Goal: Task Accomplishment & Management: Manage account settings

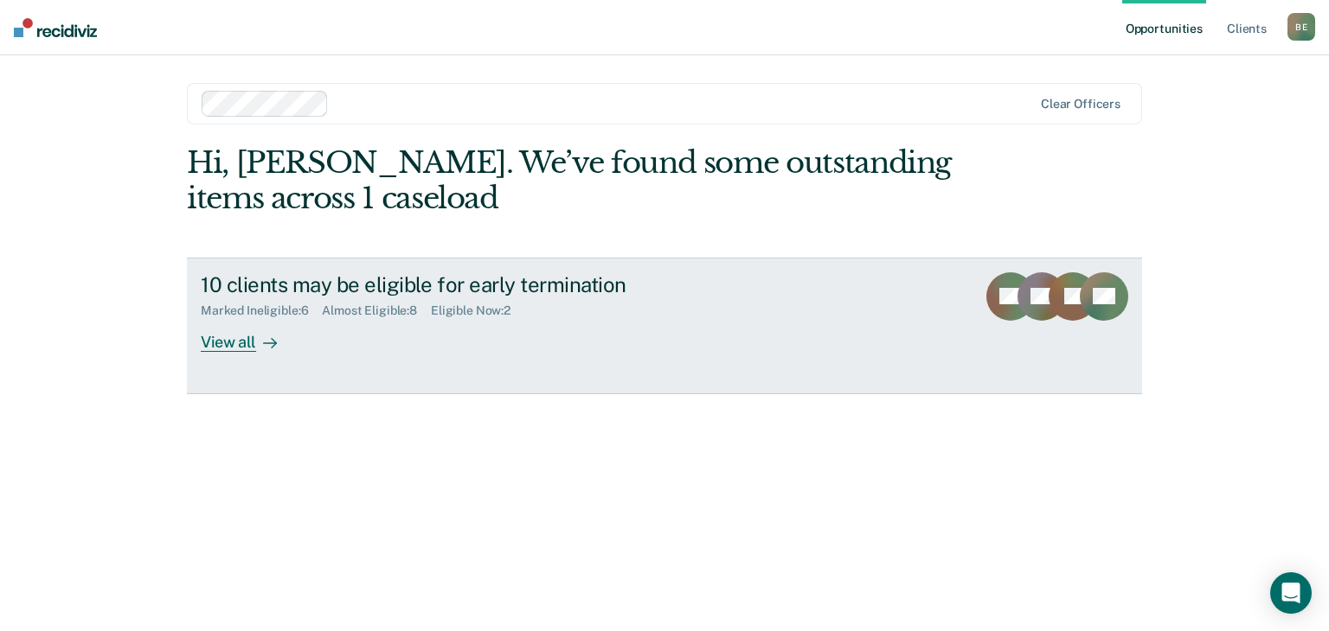
click at [236, 342] on div "View all" at bounding box center [249, 335] width 97 height 34
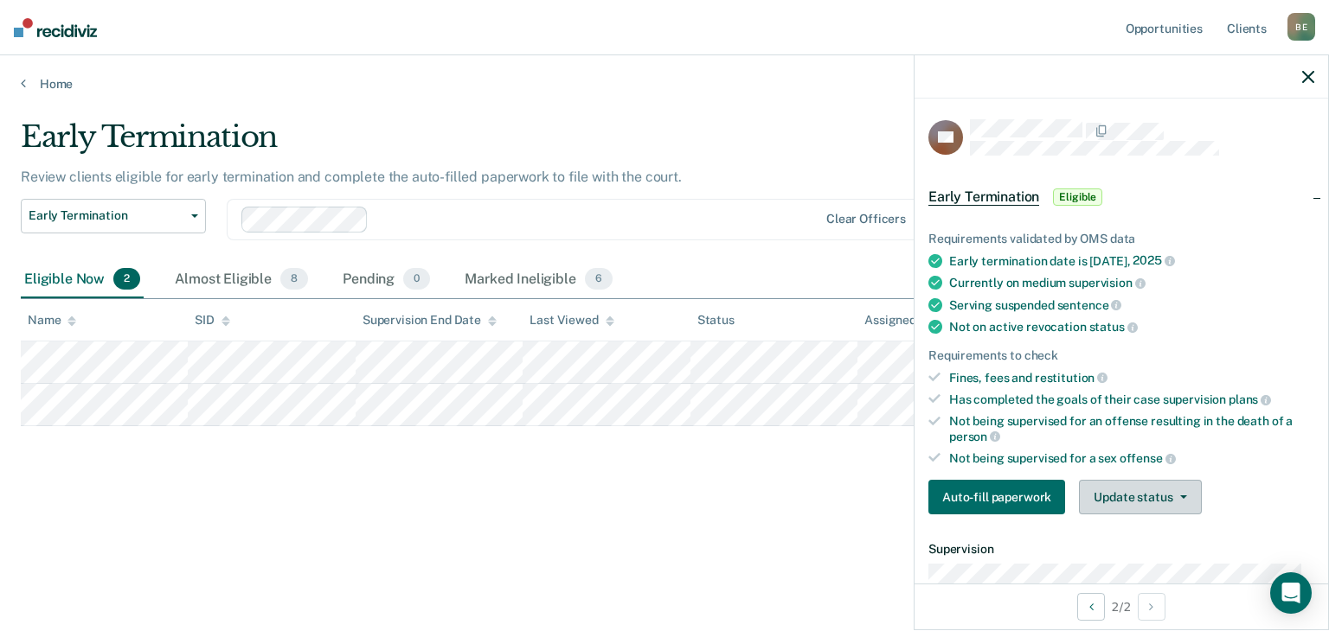
click at [1099, 485] on button "Update status" at bounding box center [1140, 497] width 122 height 35
click at [1004, 608] on div "2 / 2" at bounding box center [1120, 607] width 413 height 46
click at [1267, 606] on div "2 / 2" at bounding box center [1120, 607] width 413 height 46
click at [1259, 620] on div "2 / 2" at bounding box center [1120, 607] width 413 height 46
click at [1295, 262] on div "Early termination date is [DATE]" at bounding box center [1131, 261] width 365 height 16
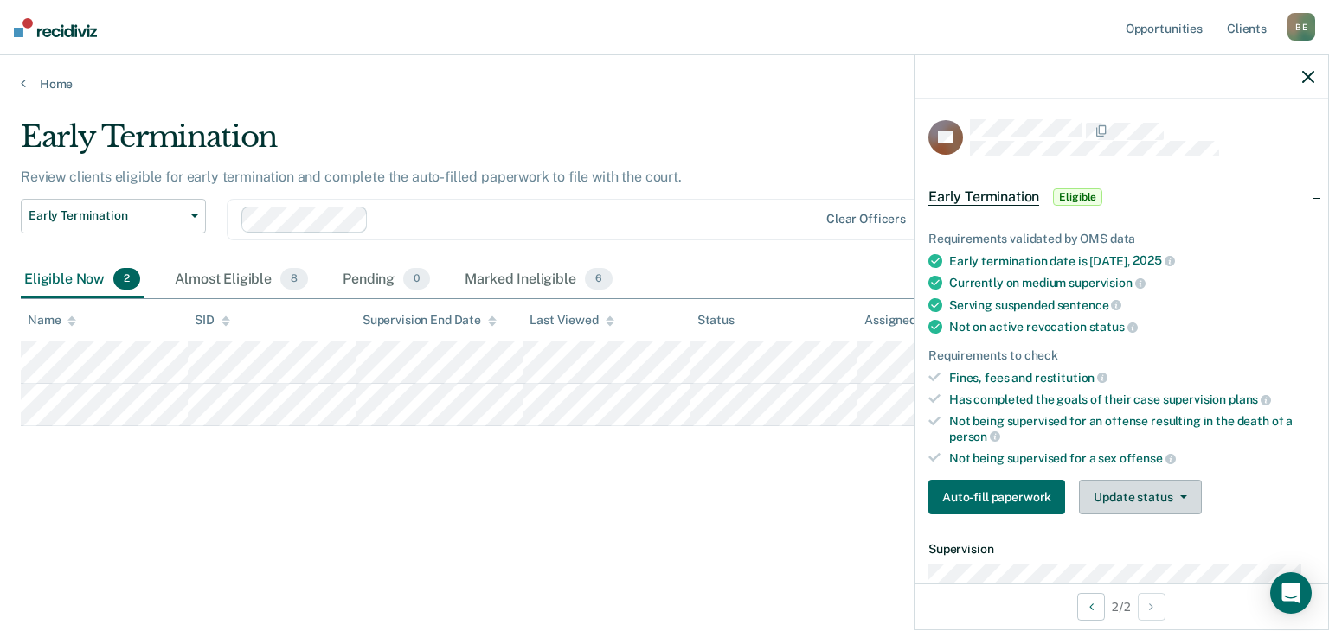
click at [1121, 486] on button "Update status" at bounding box center [1140, 497] width 122 height 35
click at [1133, 572] on button "Mark Ineligible" at bounding box center [1162, 567] width 167 height 28
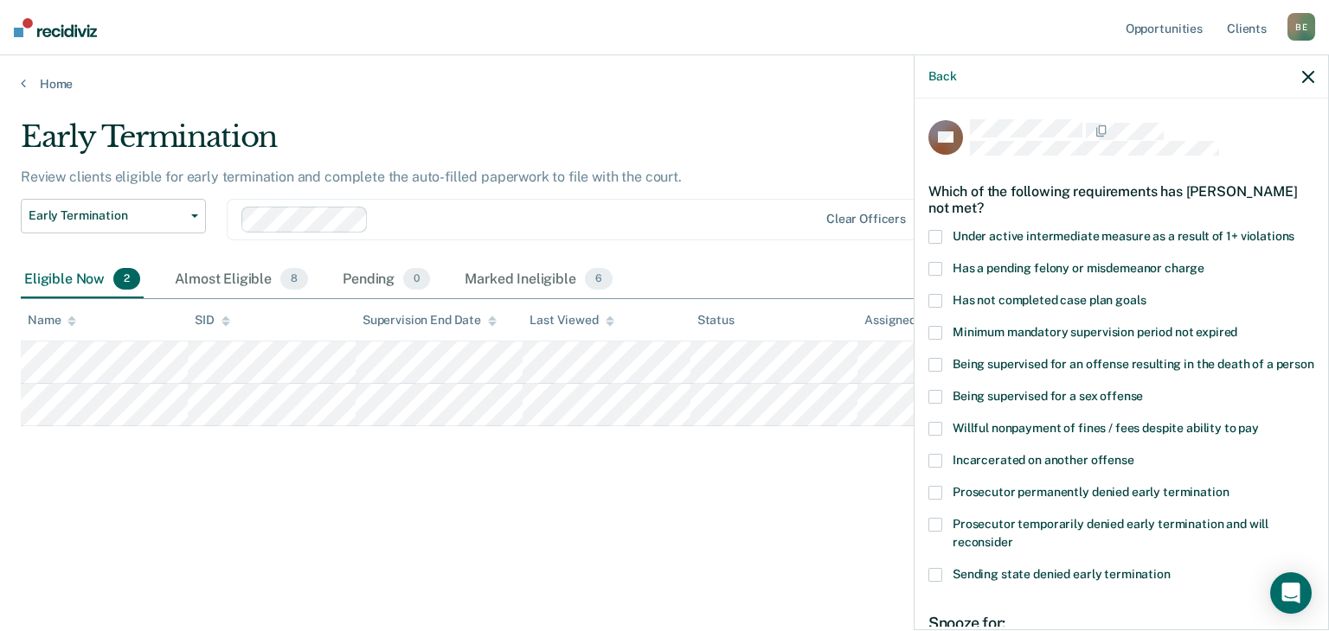
click at [981, 272] on span "Has a pending felony or misdemeanor charge" at bounding box center [1078, 268] width 252 height 14
click at [934, 532] on span at bounding box center [935, 525] width 14 height 14
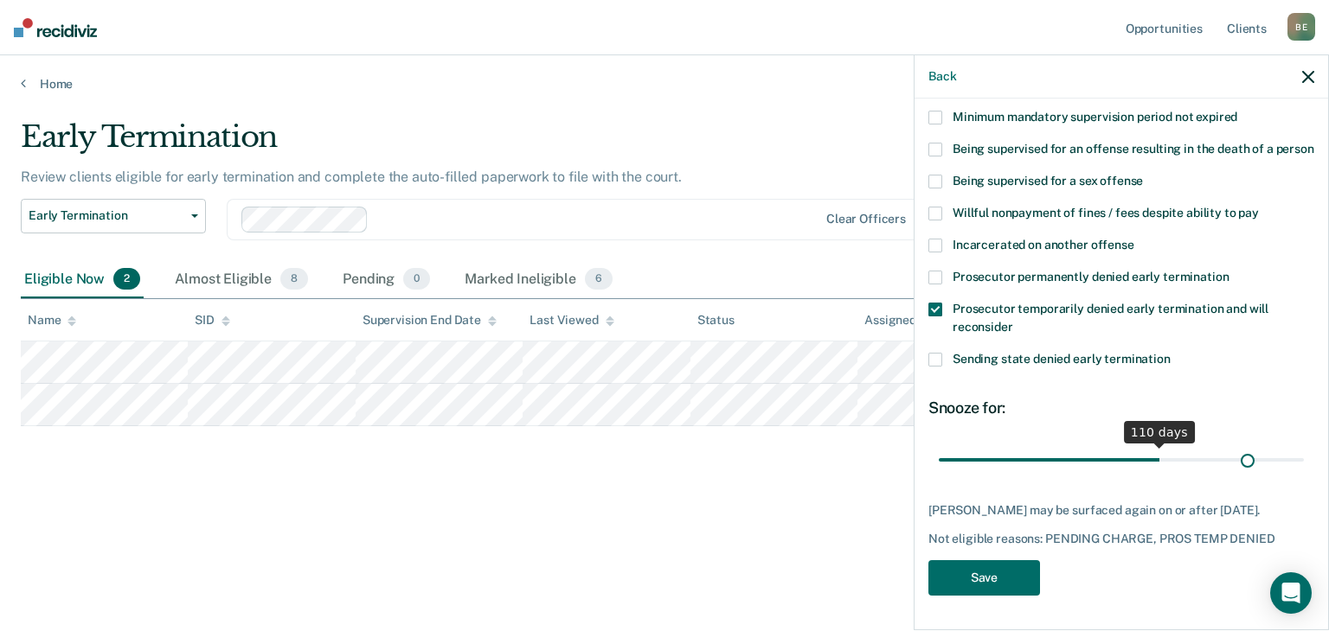
scroll to position [246, 0]
drag, startPoint x: 1003, startPoint y: 444, endPoint x: 1305, endPoint y: 465, distance: 303.5
type input "180"
click at [1304, 465] on input "range" at bounding box center [1121, 460] width 365 height 30
click at [978, 574] on button "Save" at bounding box center [984, 578] width 112 height 35
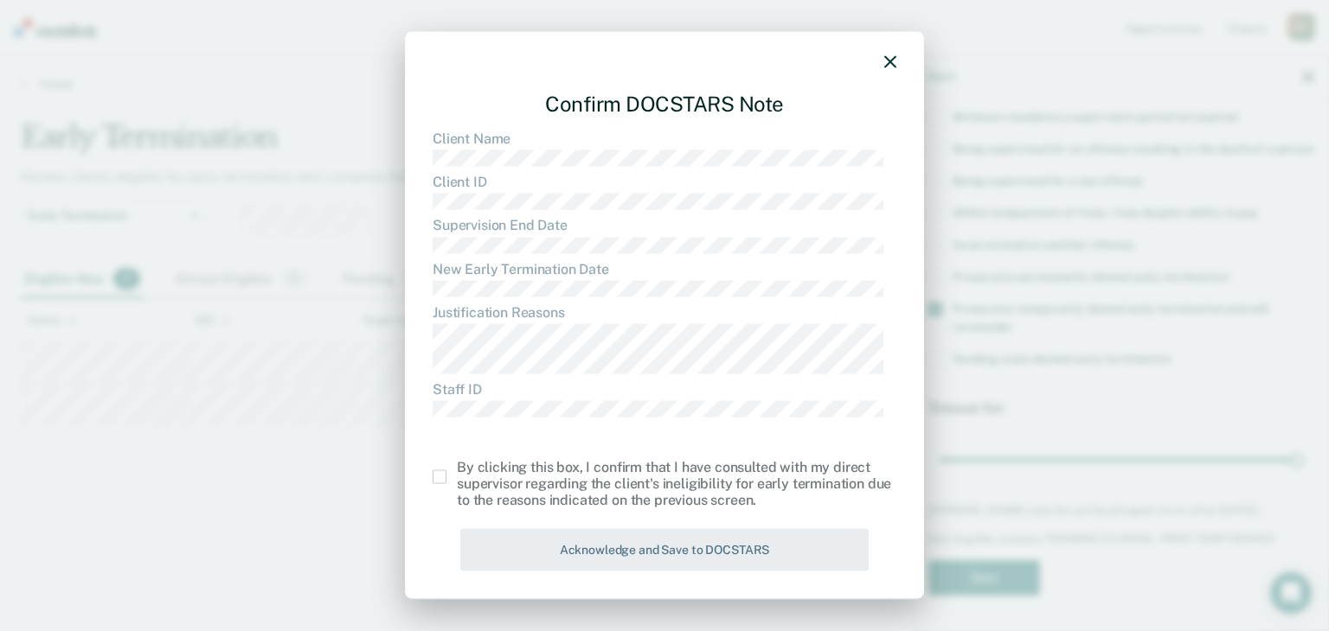
click at [439, 475] on span at bounding box center [440, 477] width 14 height 14
click at [457, 470] on input "checkbox" at bounding box center [457, 470] width 0 height 0
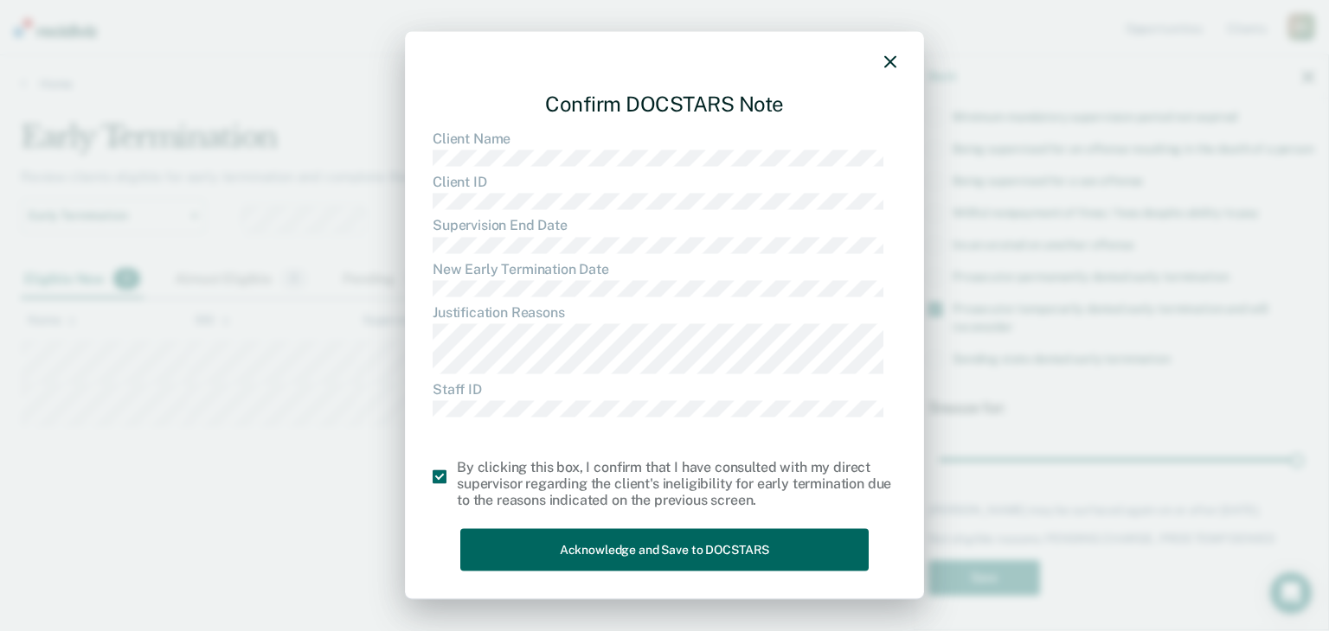
click at [588, 551] on button "Acknowledge and Save to DOCSTARS" at bounding box center [664, 550] width 408 height 42
